Goal: Task Accomplishment & Management: Schedule a Webinar

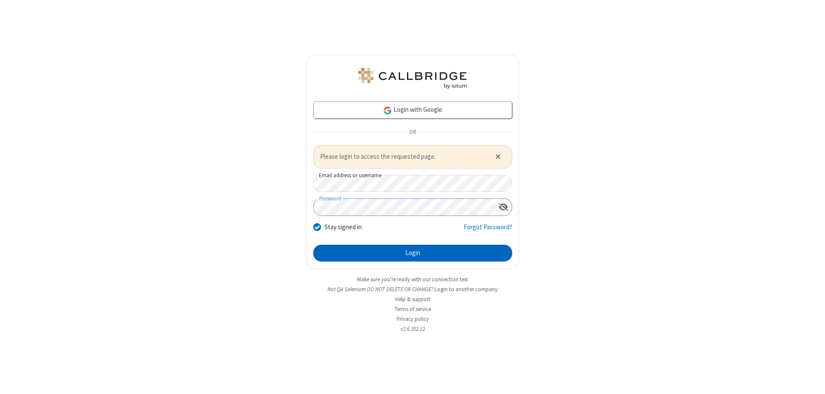
click at [412, 253] on button "Login" at bounding box center [412, 252] width 199 height 17
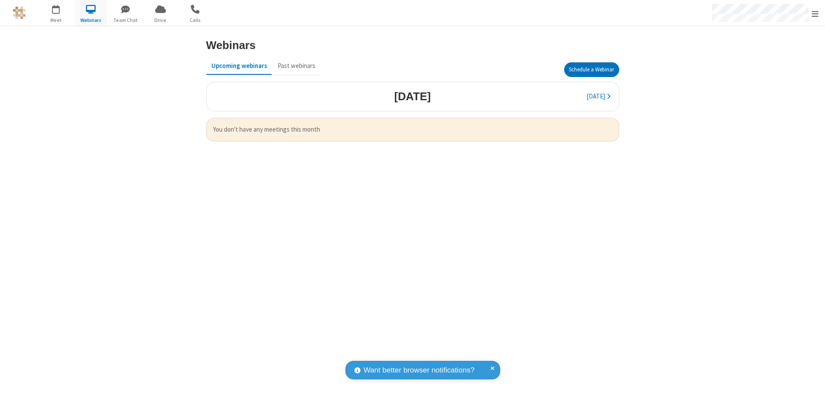
click at [591, 70] on button "Schedule a Webinar" at bounding box center [591, 69] width 55 height 15
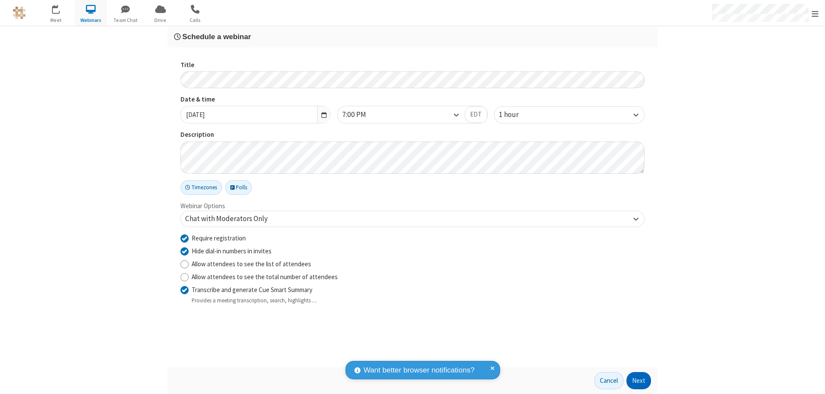
click at [639, 380] on button "Next" at bounding box center [638, 380] width 24 height 17
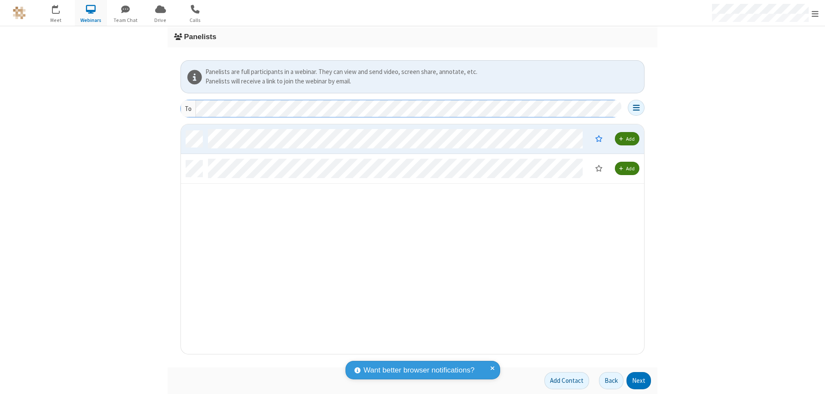
scroll to position [223, 457]
click at [639, 380] on button "Next" at bounding box center [638, 380] width 24 height 17
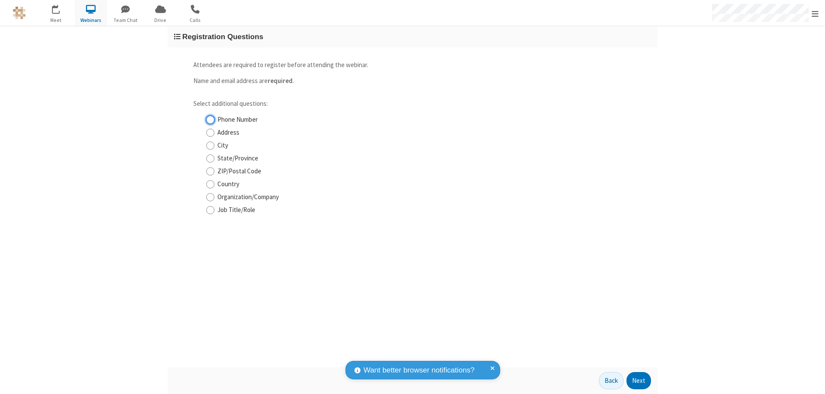
click at [210, 119] on input "Phone Number" at bounding box center [210, 119] width 8 height 9
checkbox input "true"
click at [639, 380] on button "Next" at bounding box center [638, 380] width 24 height 17
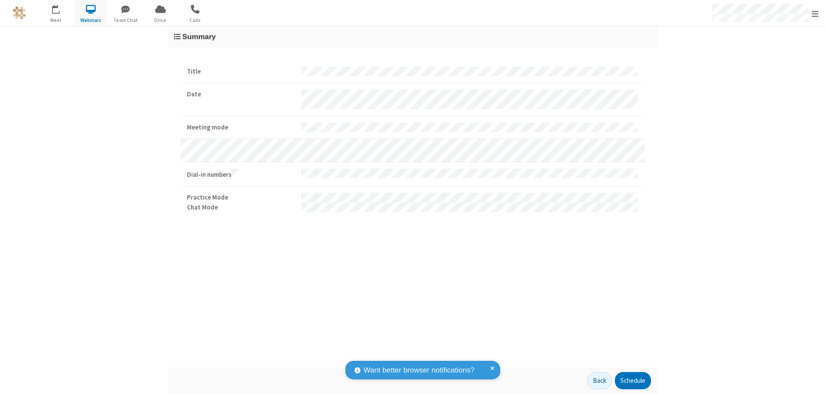
click at [632, 380] on button "Schedule" at bounding box center [633, 380] width 36 height 17
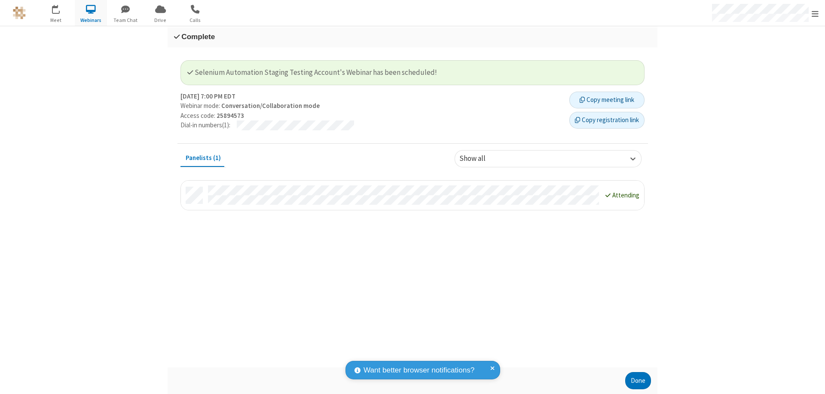
click at [607, 120] on button "Copy registration link" at bounding box center [606, 120] width 75 height 17
click at [638, 380] on button "Done" at bounding box center [638, 380] width 26 height 17
